Goal: Transaction & Acquisition: Purchase product/service

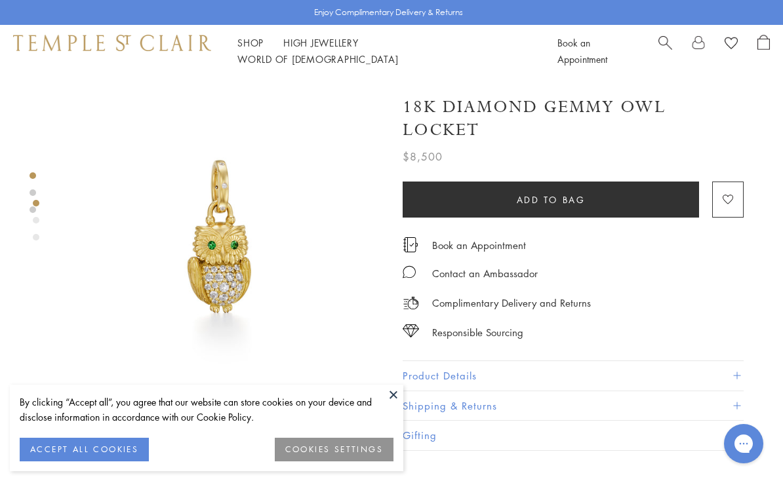
click at [398, 397] on button at bounding box center [393, 395] width 20 height 20
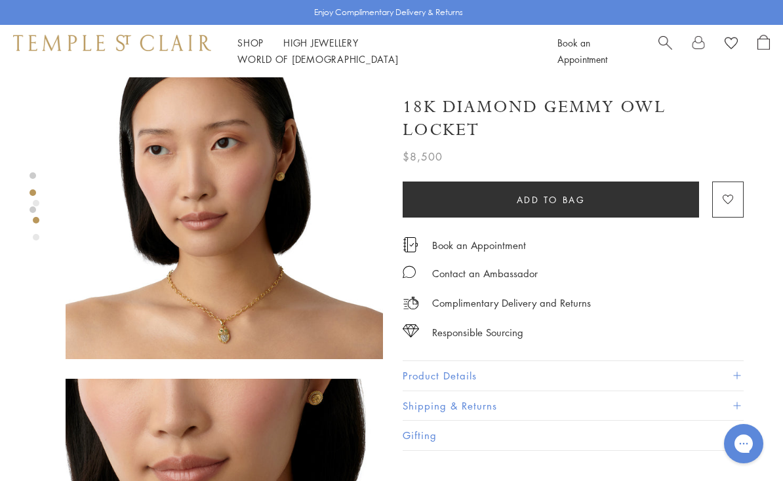
scroll to position [372, 0]
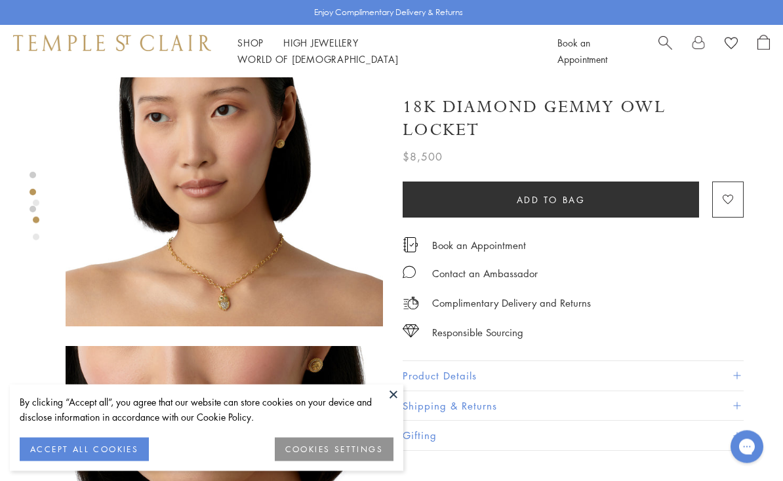
scroll to position [405, 0]
click at [395, 398] on button at bounding box center [393, 395] width 20 height 20
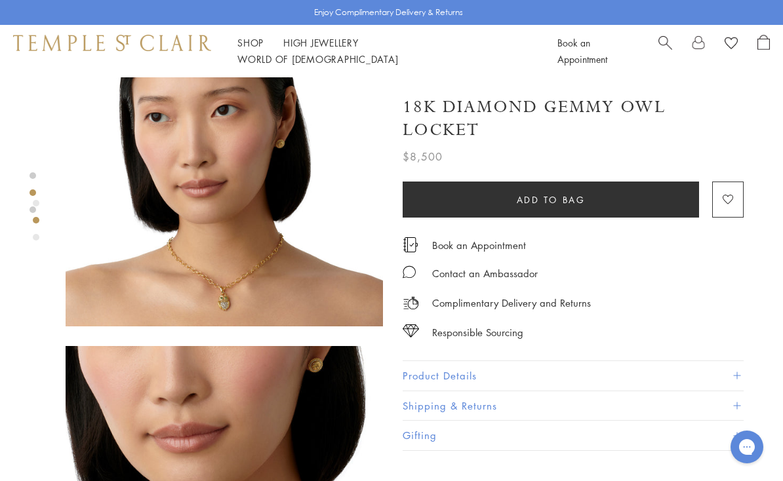
scroll to position [393, 0]
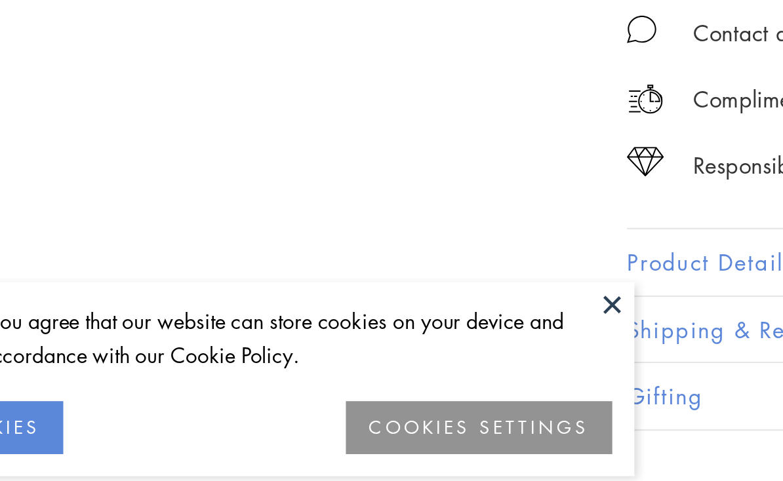
scroll to position [528, 3]
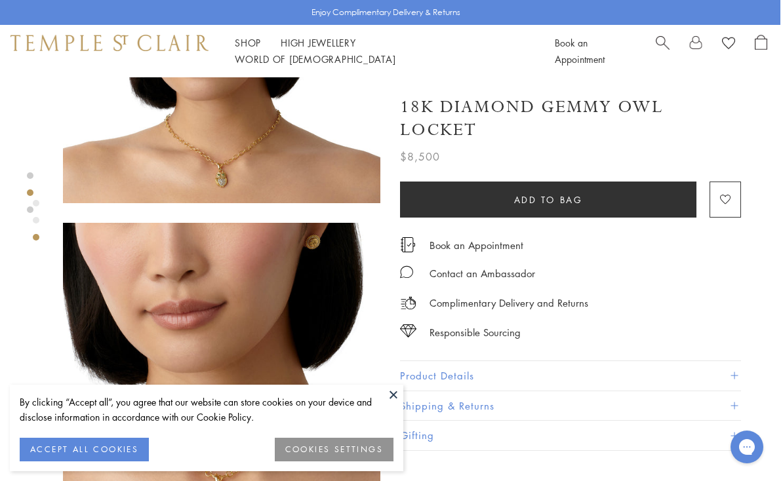
click at [612, 311] on div "Responsible Sourcing" at bounding box center [570, 325] width 341 height 29
click at [154, 168] on img at bounding box center [221, 44] width 317 height 317
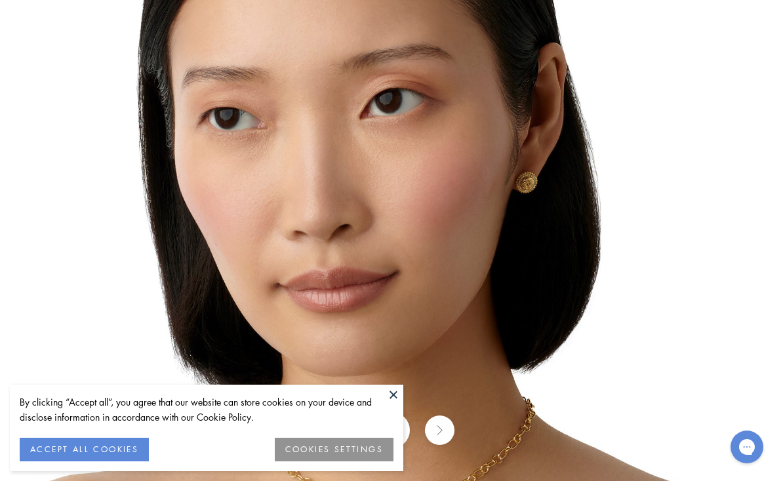
click at [391, 391] on button at bounding box center [393, 395] width 20 height 20
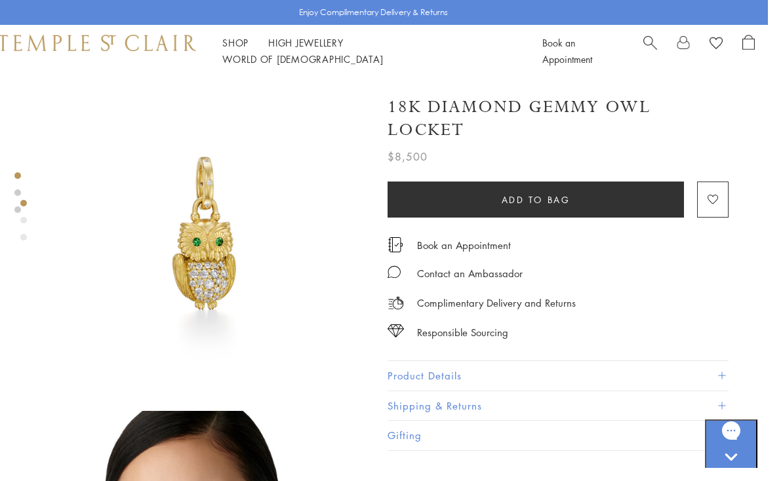
scroll to position [0, 3]
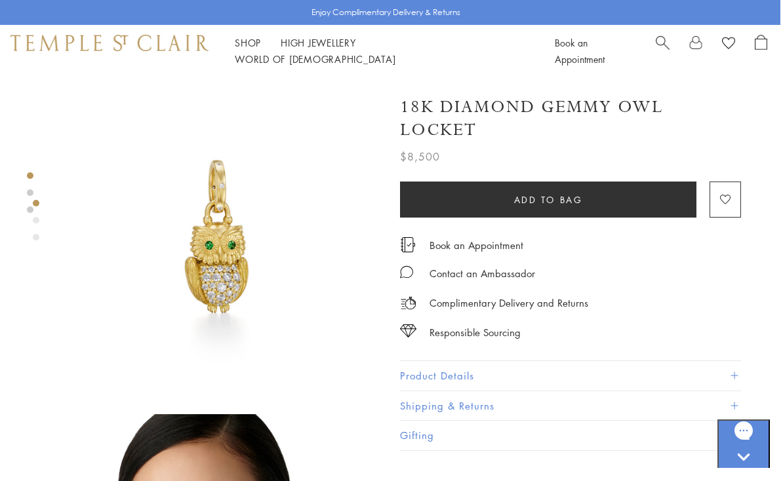
click at [417, 375] on button "Product Details" at bounding box center [570, 375] width 341 height 29
